Goal: Transaction & Acquisition: Purchase product/service

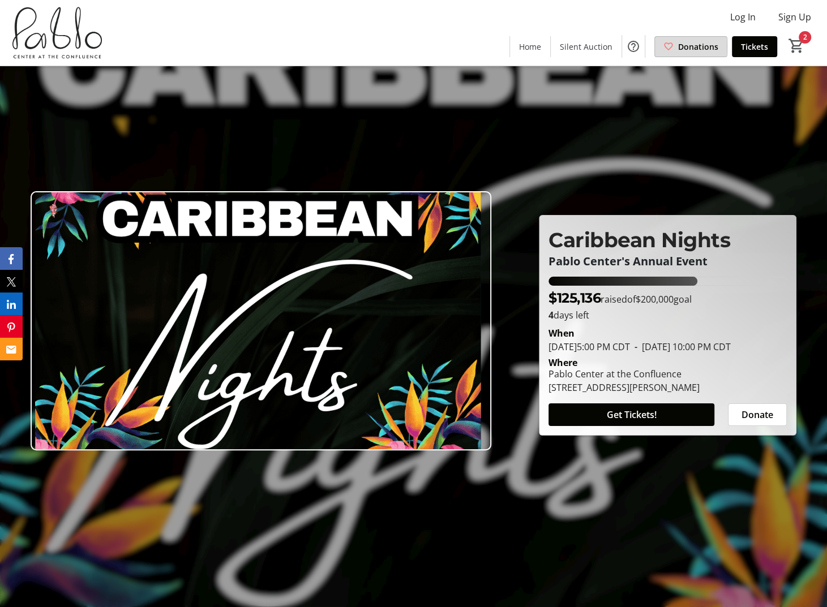
click at [662, 46] on span at bounding box center [691, 46] width 72 height 27
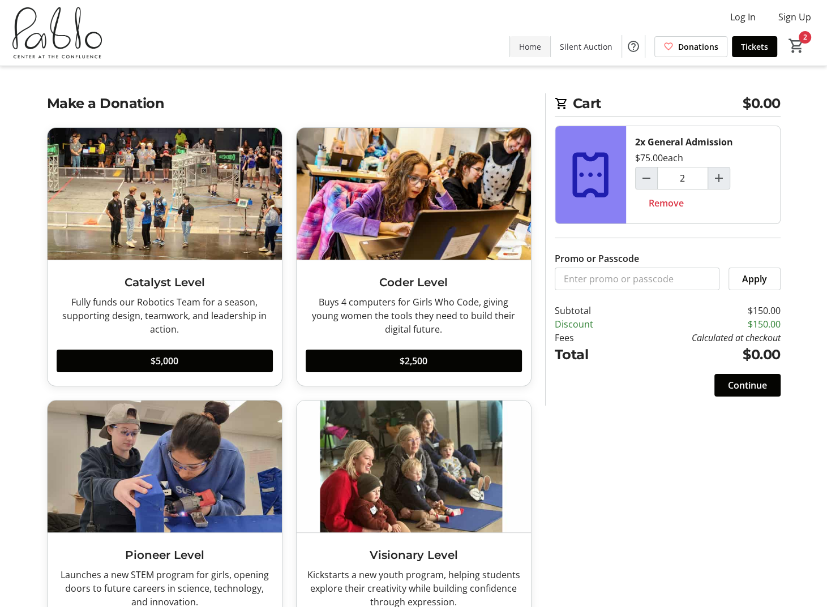
click at [525, 47] on span "Home" at bounding box center [530, 47] width 22 height 12
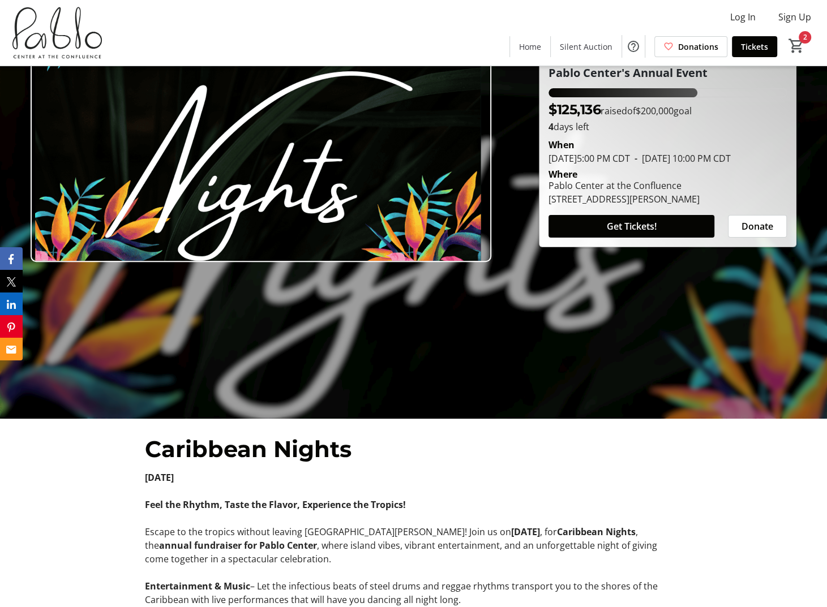
scroll to position [170, 0]
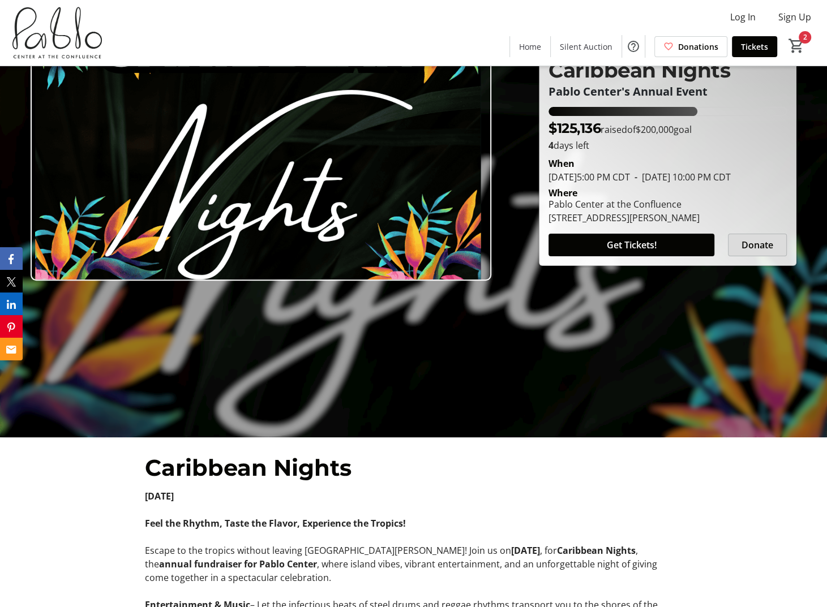
click at [755, 246] on span "Donate" at bounding box center [757, 245] width 32 height 14
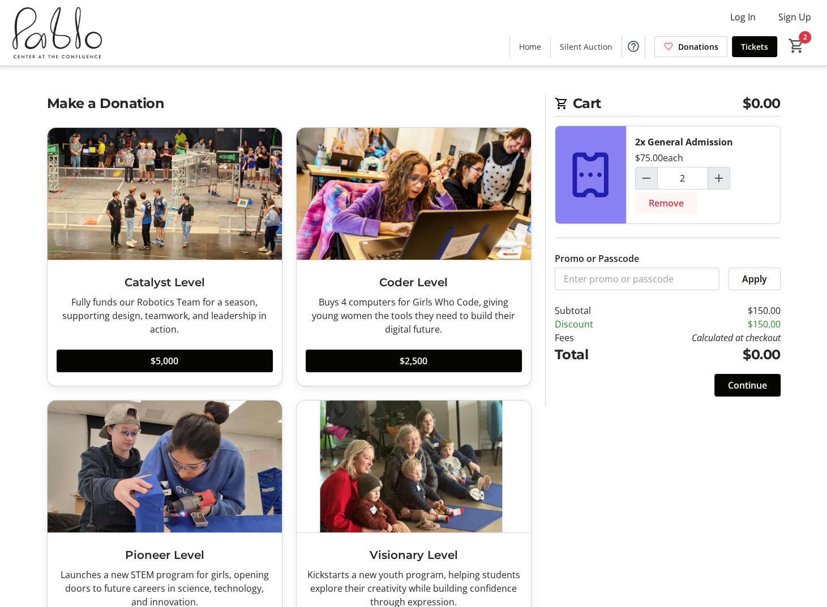
click at [679, 205] on span "Remove" at bounding box center [666, 203] width 35 height 14
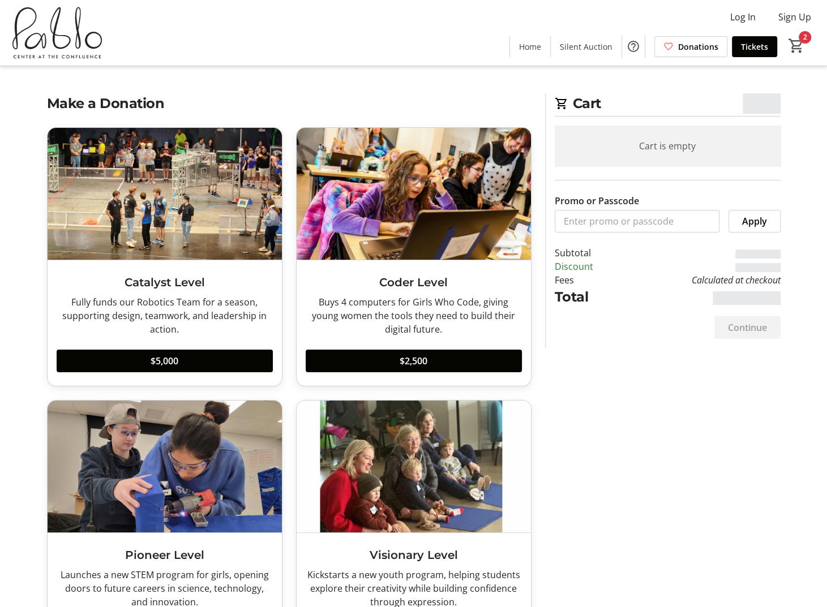
click at [685, 95] on h2 "Cart $0.00" at bounding box center [668, 104] width 226 height 23
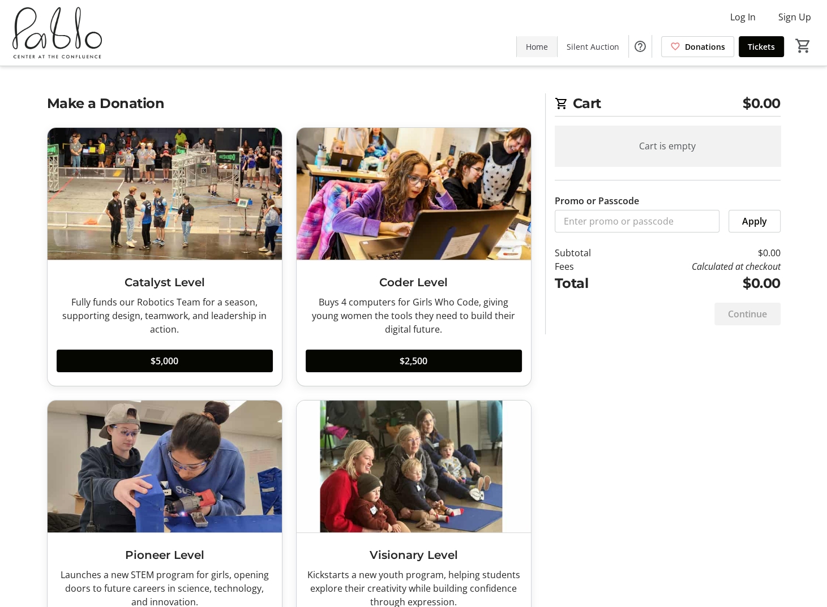
click at [547, 42] on span "Home" at bounding box center [537, 47] width 22 height 12
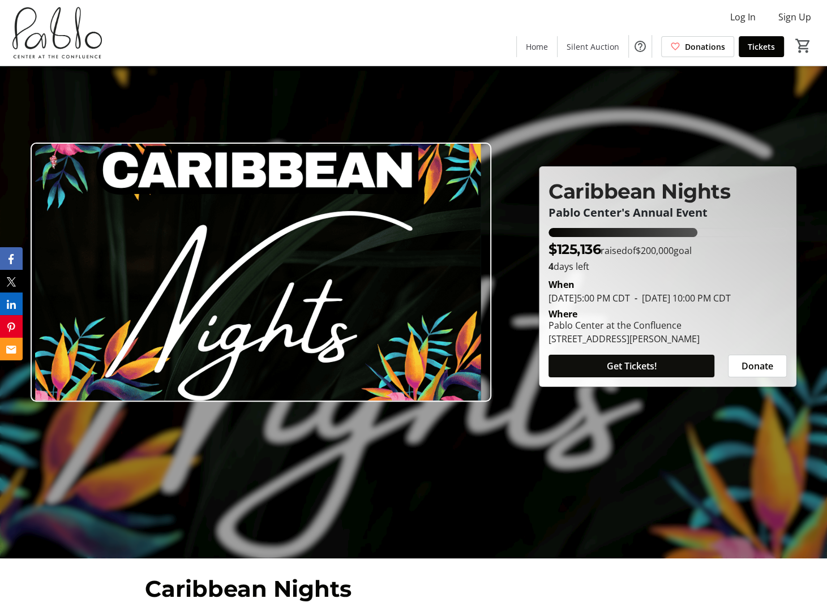
scroll to position [170, 0]
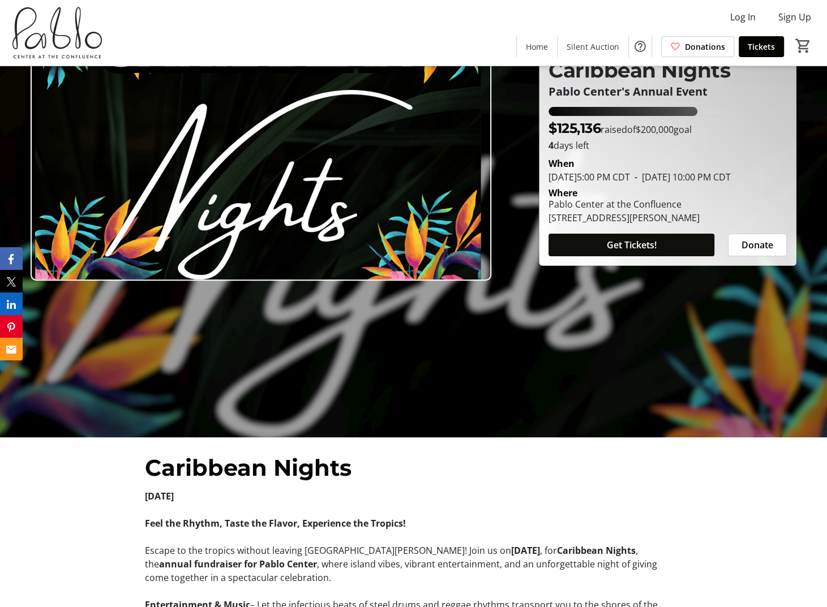
click at [635, 238] on span at bounding box center [631, 244] width 166 height 27
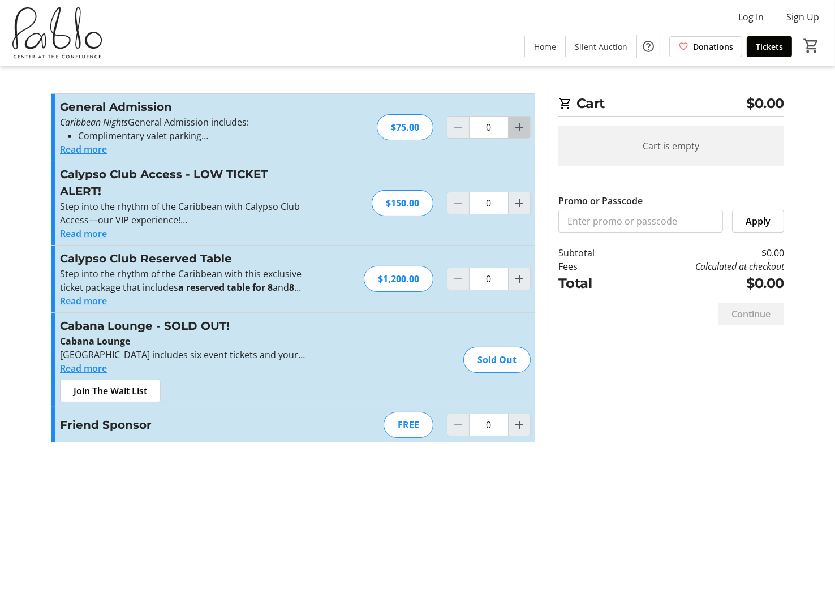
click at [518, 123] on mat-icon "Increment by one" at bounding box center [520, 128] width 14 height 14
click at [518, 125] on mat-icon "Increment by one" at bounding box center [520, 128] width 14 height 14
type input "2"
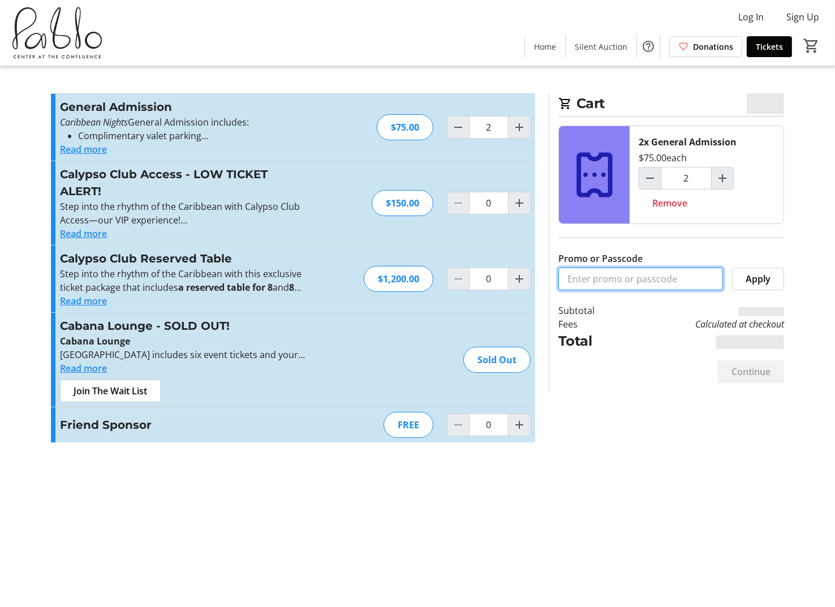
click at [609, 288] on input "Promo or Passcode" at bounding box center [641, 279] width 165 height 23
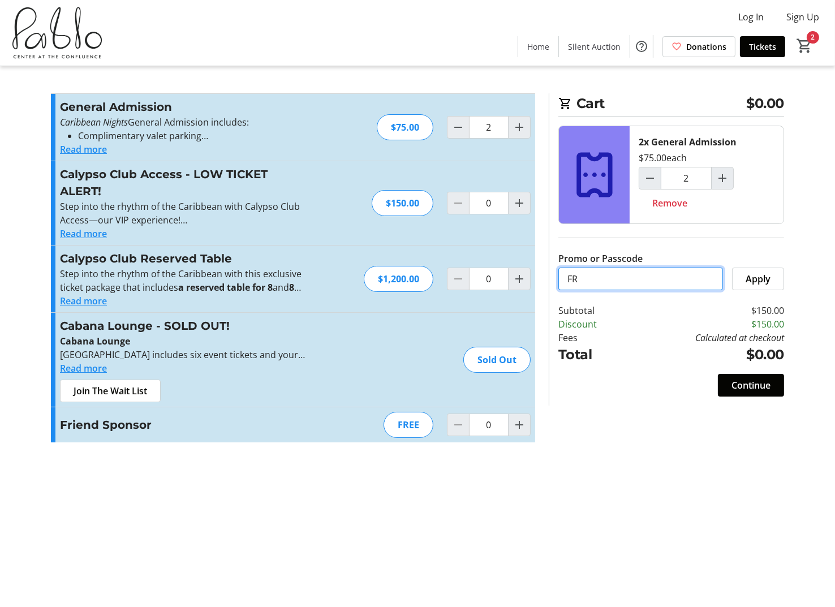
type input "FRIEND"
click at [745, 276] on span at bounding box center [758, 278] width 51 height 27
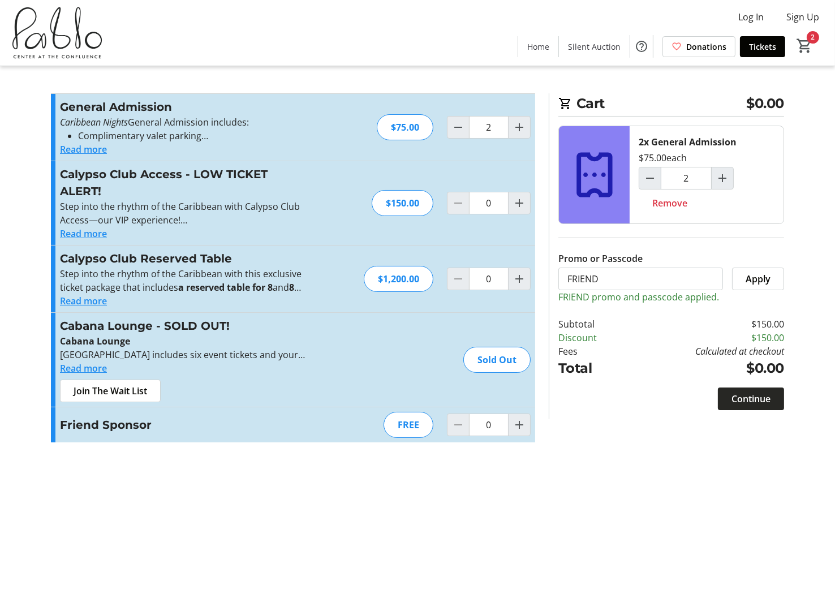
click at [771, 392] on span at bounding box center [751, 398] width 66 height 27
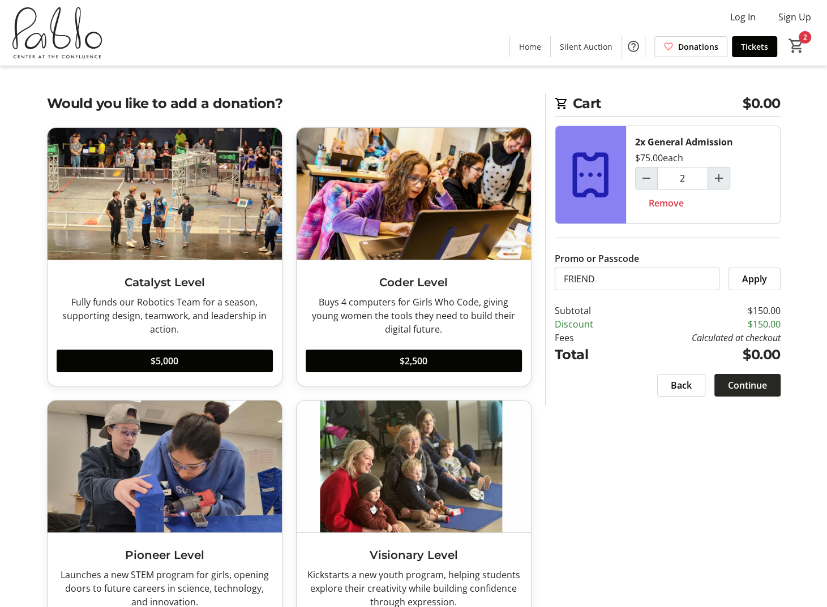
click at [750, 385] on span "Continue" at bounding box center [747, 386] width 39 height 14
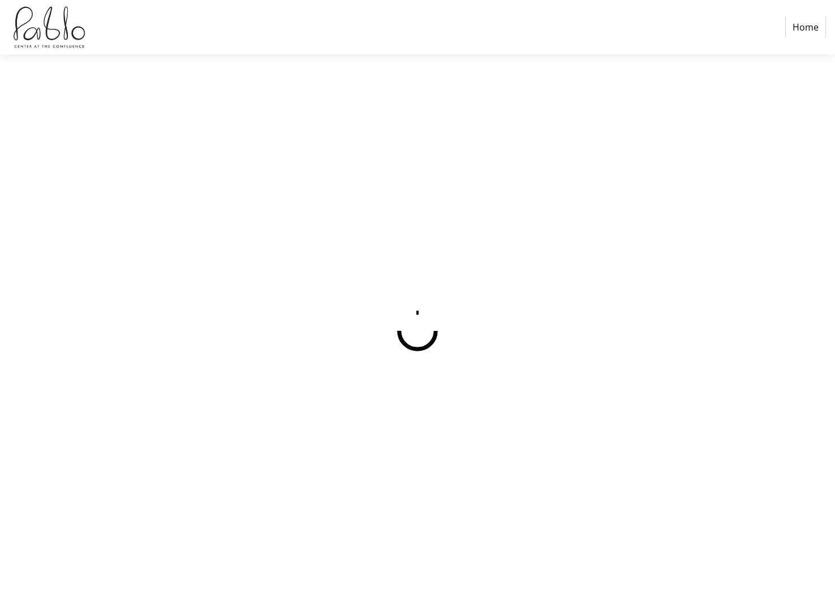
select select
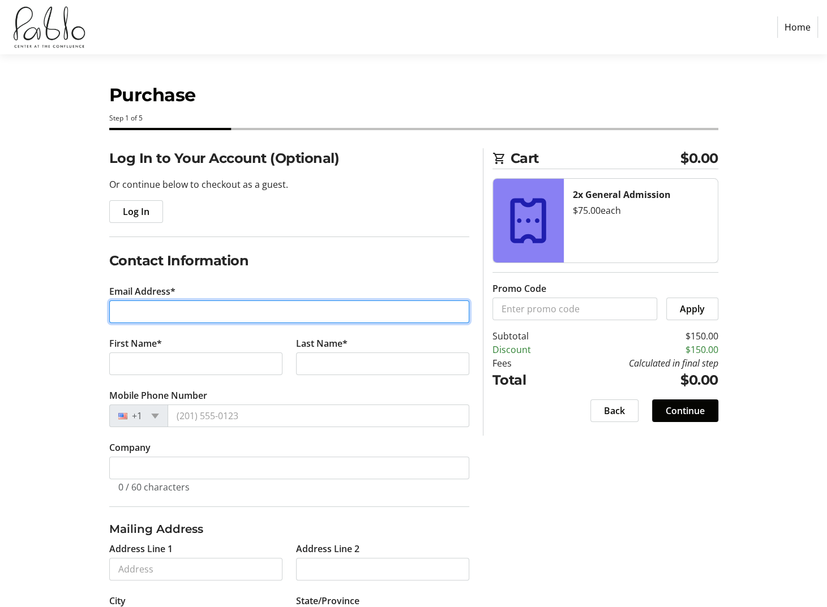
drag, startPoint x: 135, startPoint y: 305, endPoint x: 141, endPoint y: 305, distance: 6.8
click at [138, 305] on input "Email Address*" at bounding box center [289, 312] width 360 height 23
type input "[PERSON_NAME][EMAIL_ADDRESS][DOMAIN_NAME]"
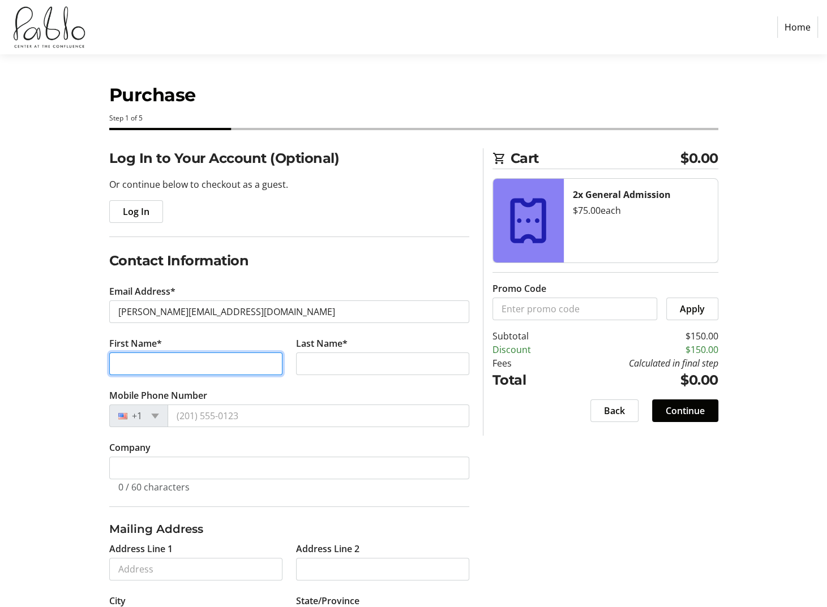
type input "[PERSON_NAME]"
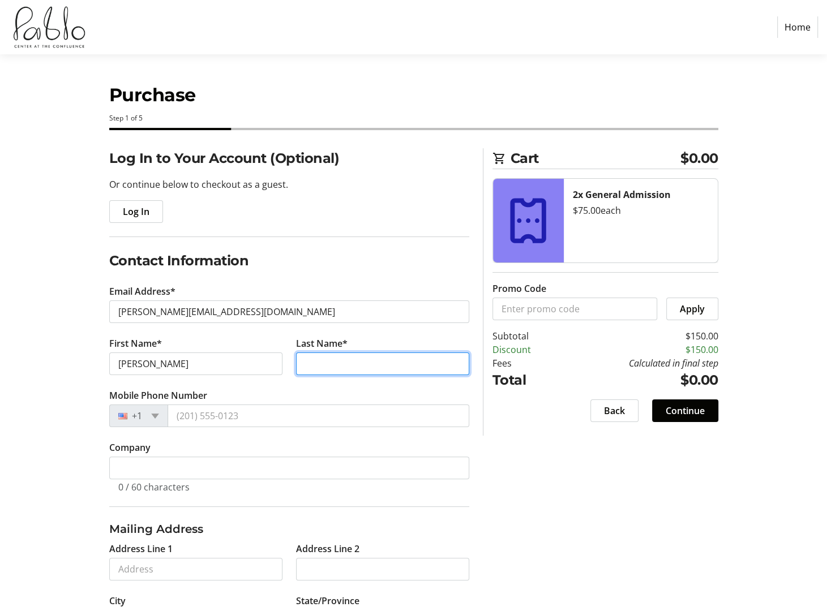
type input "[PERSON_NAME]"
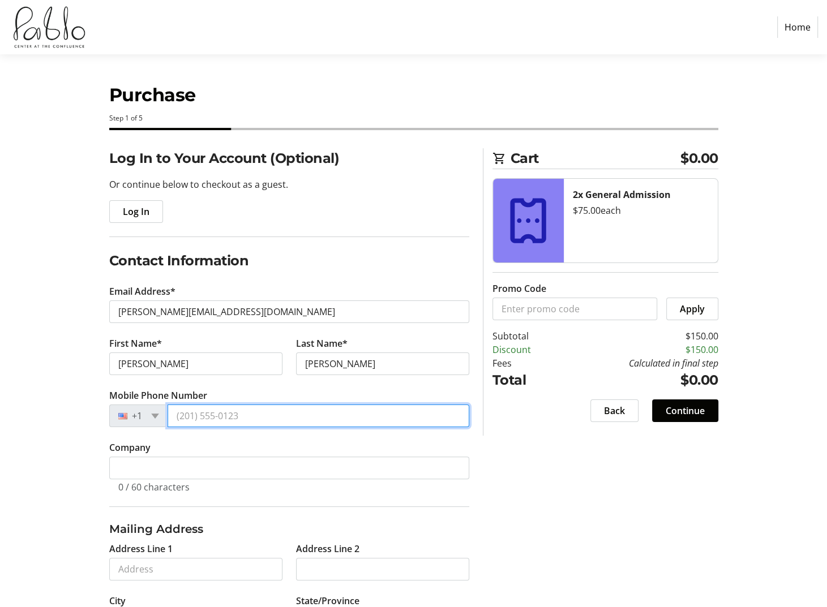
type input "[PHONE_NUMBER]"
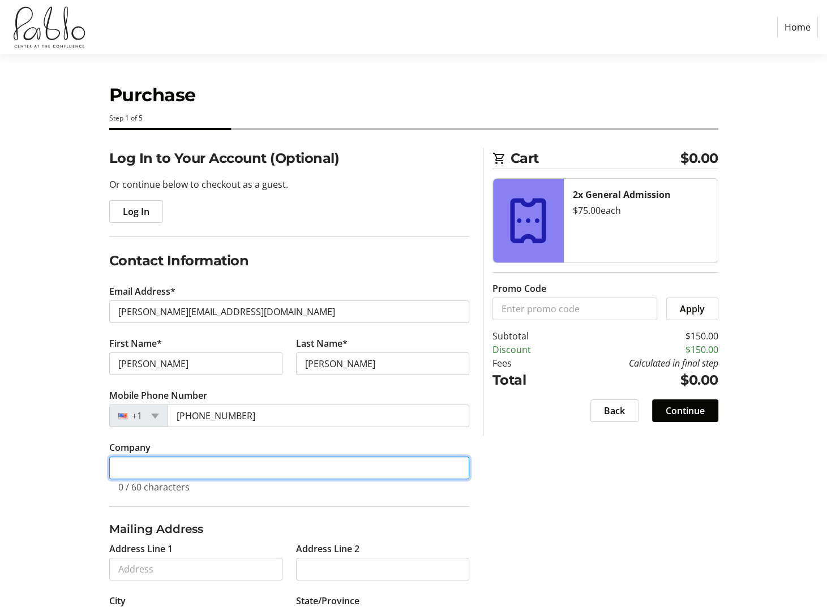
type input "Pablo Center"
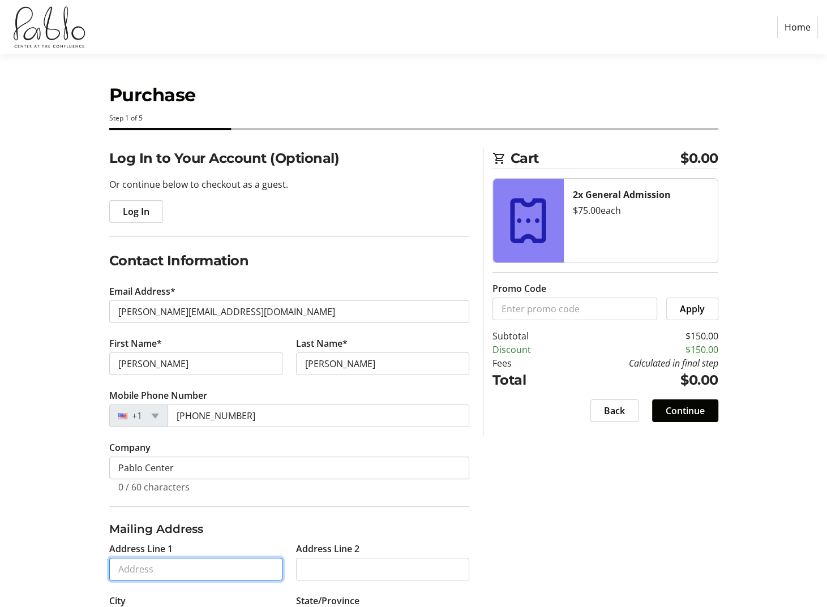
type input "[STREET_ADDRESS][PERSON_NAME]"
type input "EAU CLAIRE"
type input "54701"
select select "US"
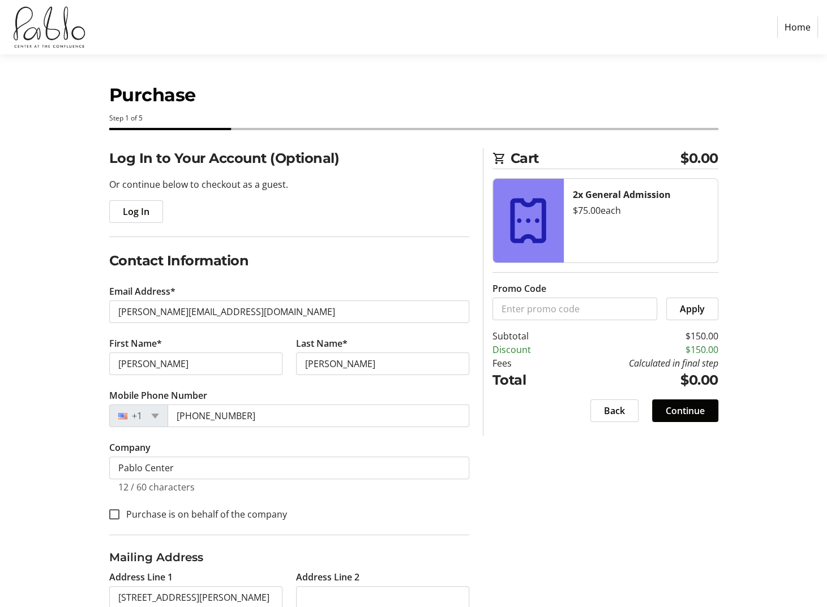
select select "WI"
click at [681, 414] on span "Continue" at bounding box center [685, 411] width 39 height 14
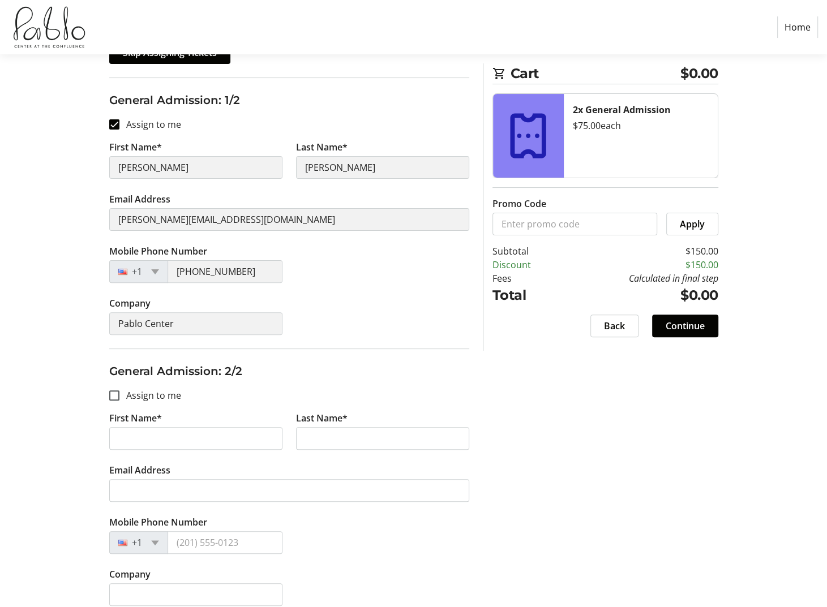
scroll to position [183, 0]
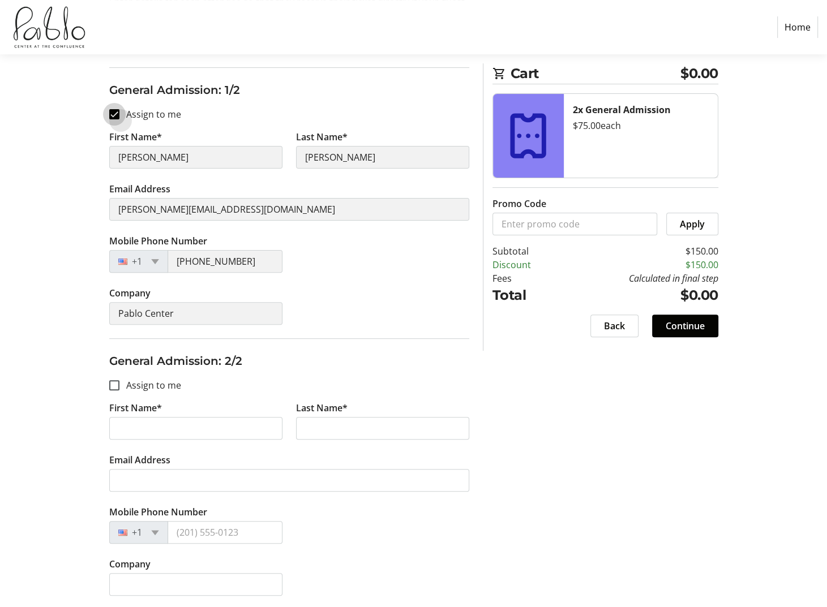
click at [115, 113] on input "Assign to me" at bounding box center [114, 114] width 10 height 10
checkbox input "false"
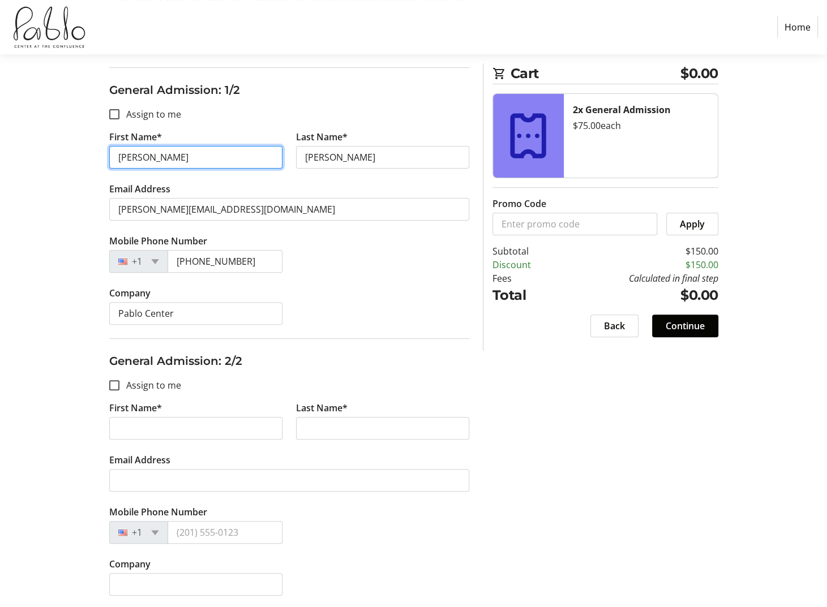
click at [164, 153] on input "[PERSON_NAME]" at bounding box center [195, 157] width 173 height 23
click at [164, 153] on input "First Name*" at bounding box center [195, 157] width 173 height 23
type input "[PERSON_NAME]"
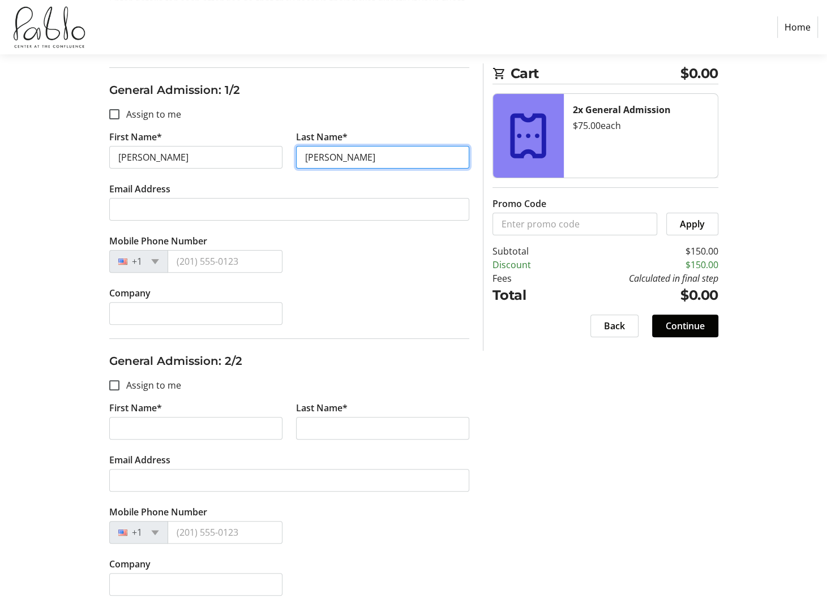
type input "[PERSON_NAME]"
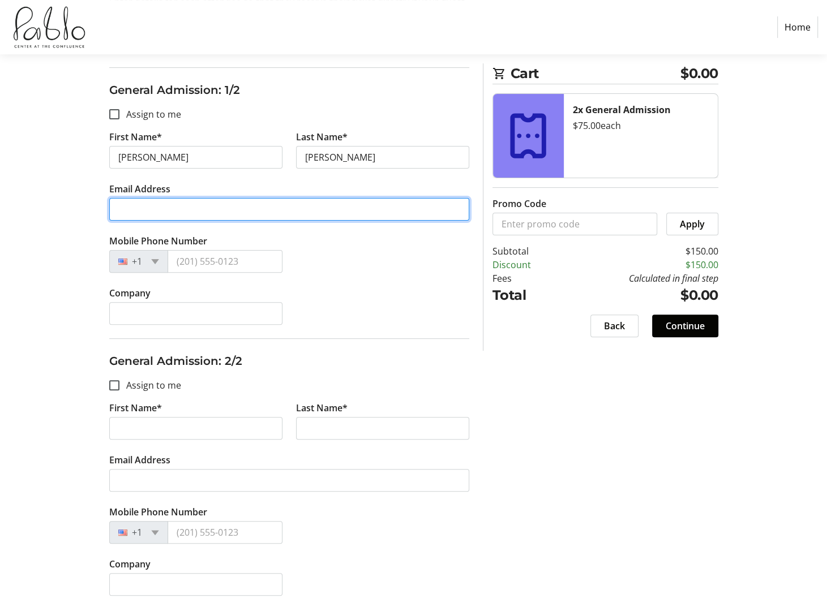
click at [241, 212] on input "Email Address" at bounding box center [289, 209] width 360 height 23
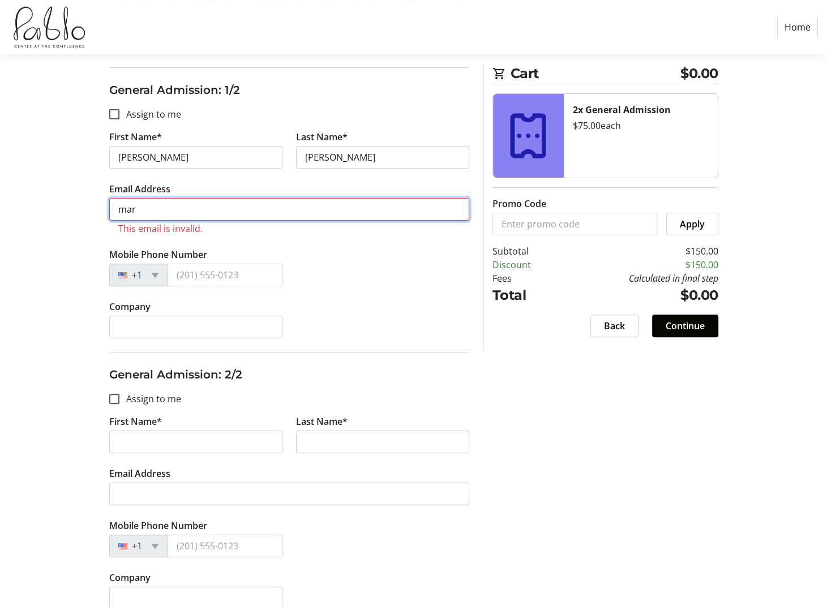
click at [194, 206] on input "mar" at bounding box center [289, 209] width 360 height 23
click at [200, 212] on input "mluek" at bounding box center [289, 209] width 360 height 23
paste input "[EMAIL_ADDRESS][DOMAIN_NAME]"
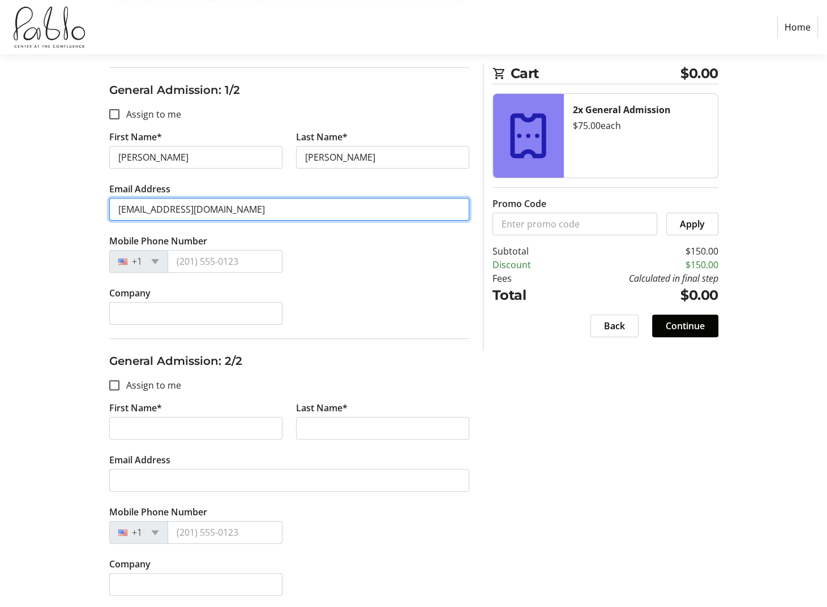
type input "[EMAIL_ADDRESS][DOMAIN_NAME]"
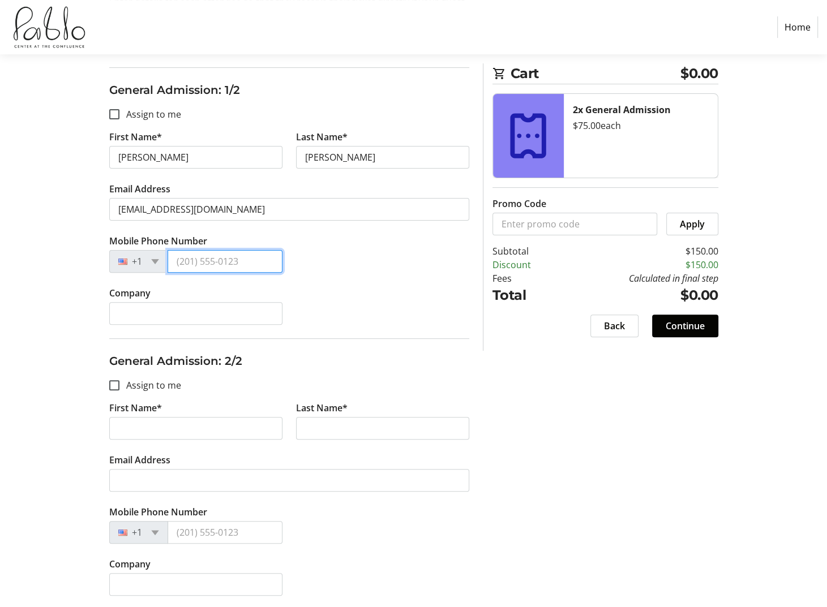
click at [225, 265] on input "Mobile Phone Number" at bounding box center [225, 261] width 115 height 23
type input "[PHONE_NUMBER]"
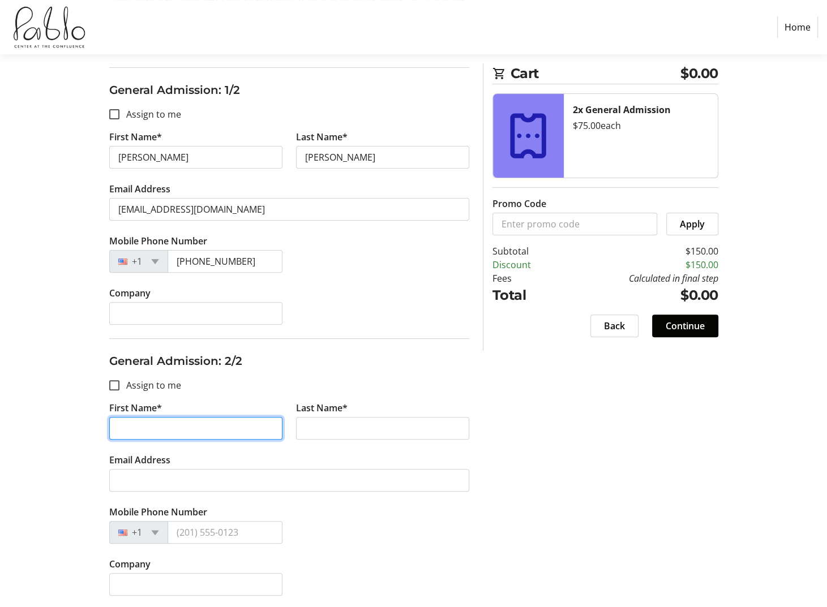
click at [163, 430] on input "First Name*" at bounding box center [195, 428] width 173 height 23
type input "[PERSON_NAME]"
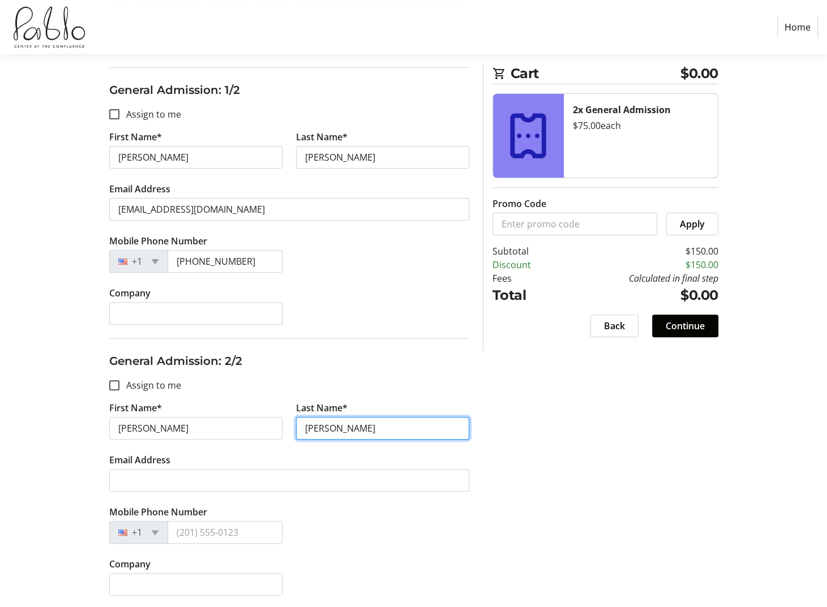
type input "[PERSON_NAME]"
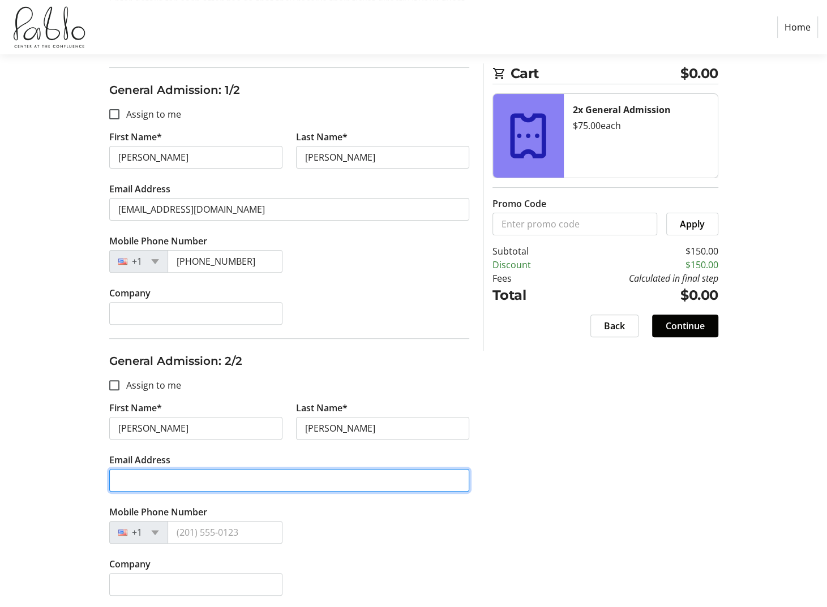
click at [182, 469] on input "Email Address" at bounding box center [289, 480] width 360 height 23
paste input "[EMAIL_ADDRESS][DOMAIN_NAME]"
type input "[EMAIL_ADDRESS][DOMAIN_NAME]"
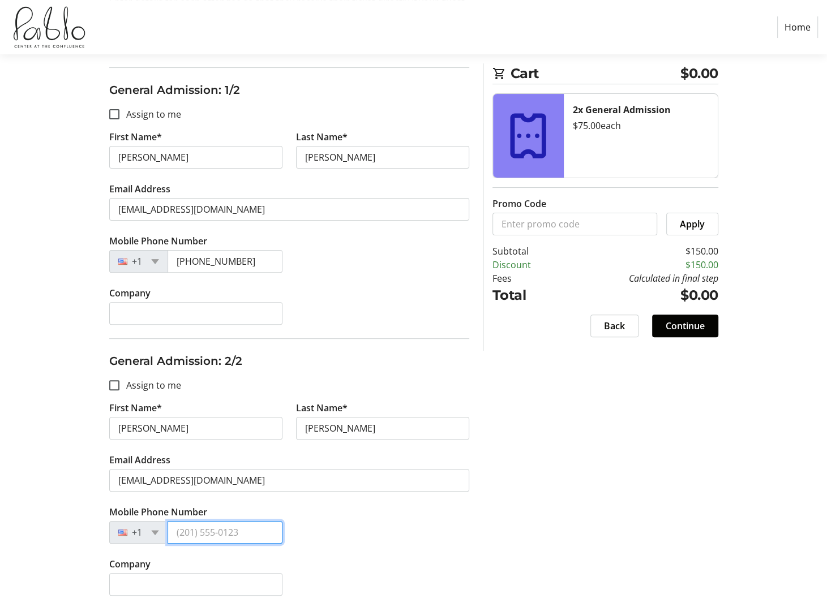
click at [198, 533] on input "Mobile Phone Number" at bounding box center [225, 532] width 115 height 23
click at [510, 379] on div "Assign Tickets Enter details for each attendee so that they receive their ticke…" at bounding box center [413, 287] width 747 height 644
click at [668, 329] on span "Continue" at bounding box center [685, 326] width 39 height 14
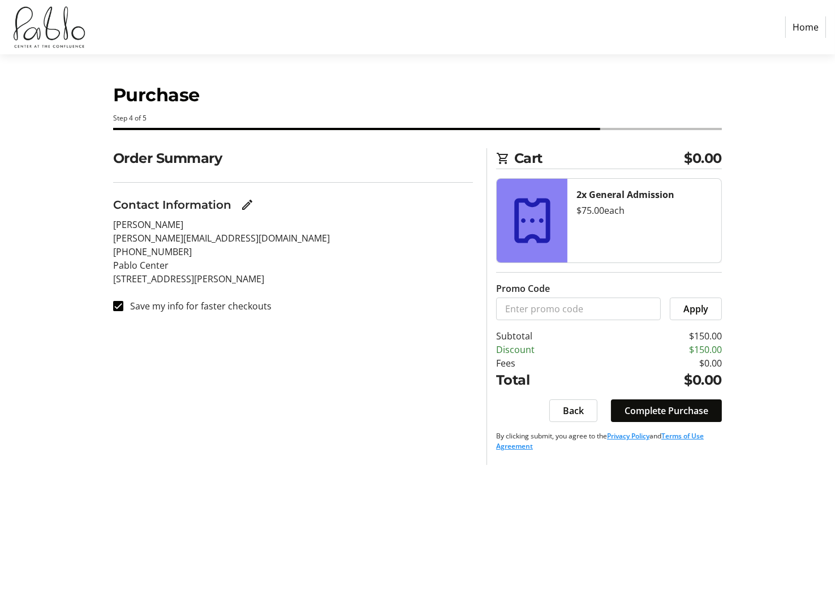
click at [692, 407] on span "Complete Purchase" at bounding box center [667, 411] width 84 height 14
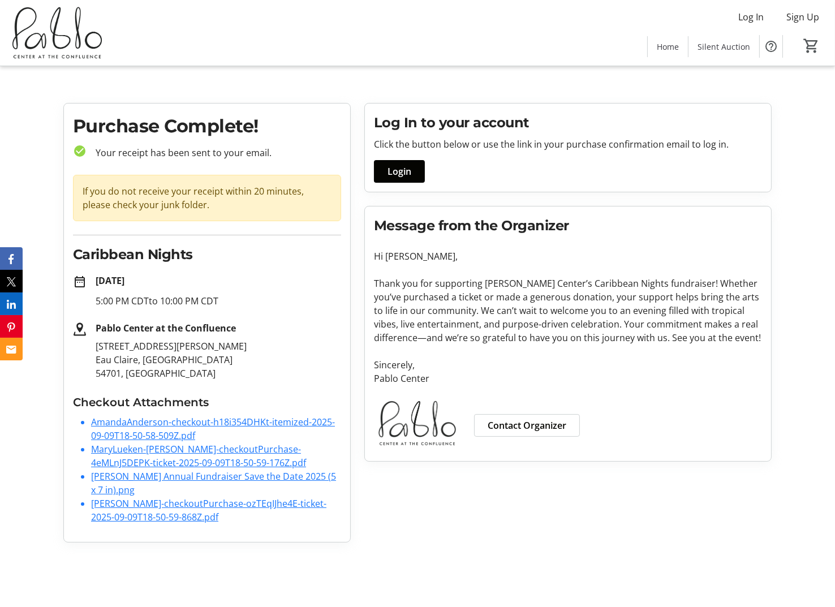
click at [454, 514] on div "Log In to your account Click the button below or use the link in your purchase …" at bounding box center [568, 323] width 421 height 440
click at [240, 477] on link "[PERSON_NAME] Annual Fundraiser Save the Date 2025 (5 x 7 in).png" at bounding box center [213, 483] width 245 height 26
